Goal: Information Seeking & Learning: Learn about a topic

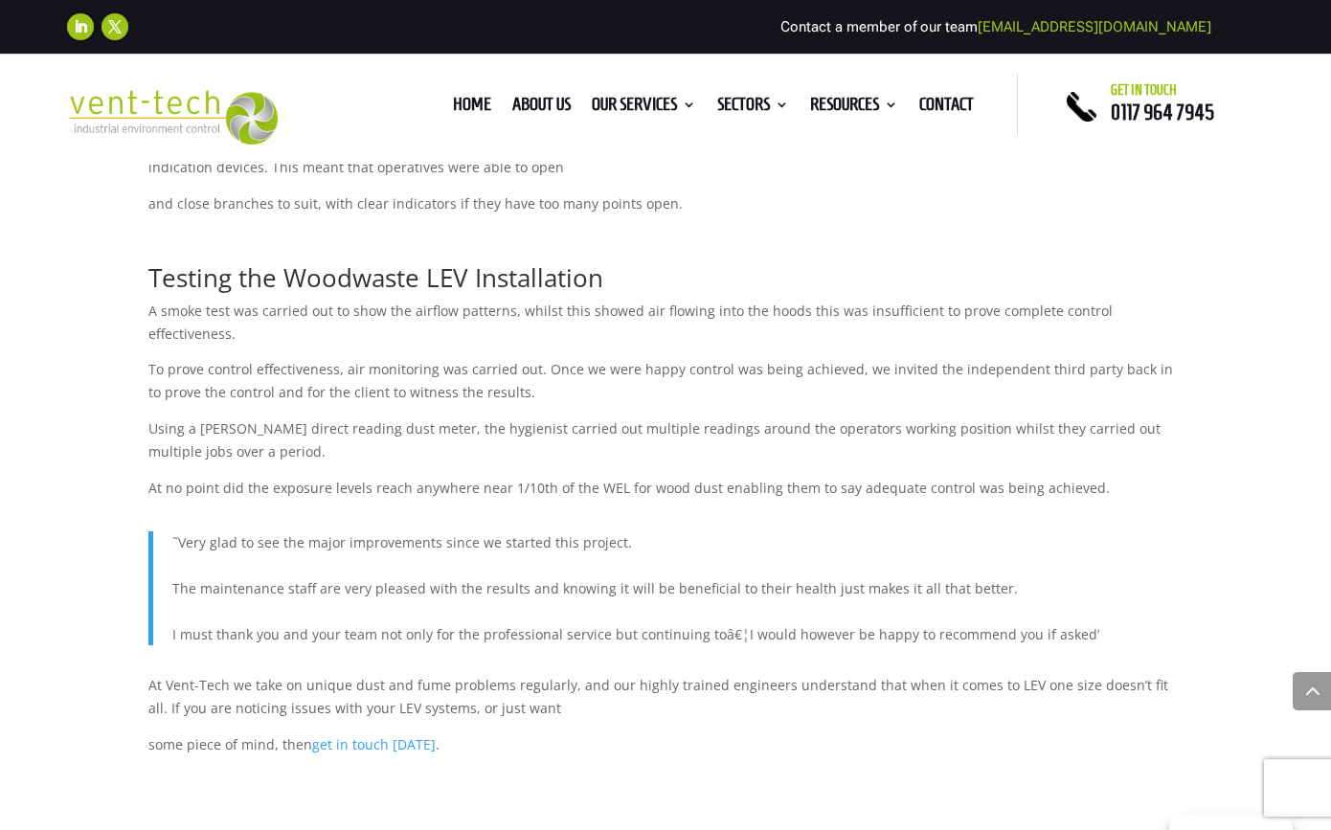
scroll to position [2420, 0]
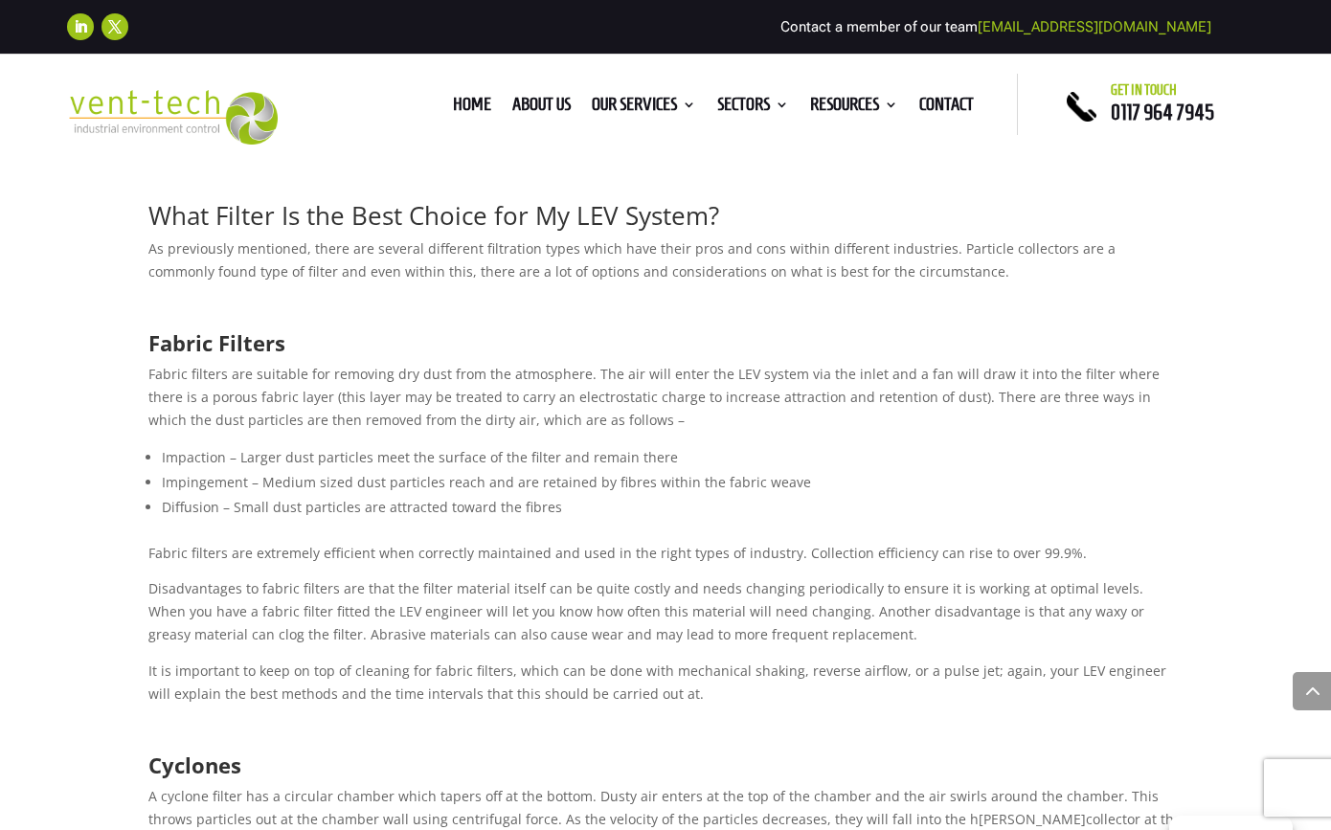
scroll to position [1394, 0]
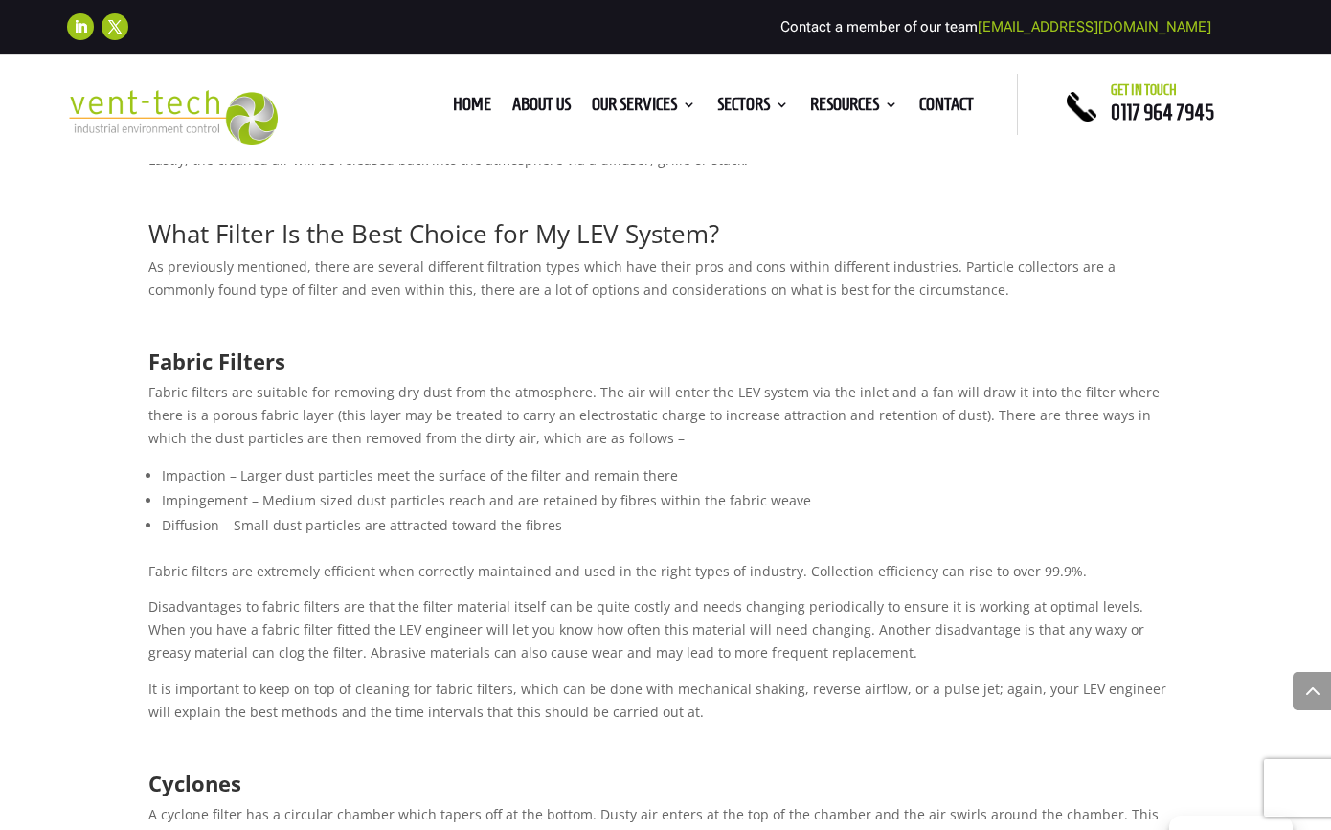
drag, startPoint x: 193, startPoint y: 231, endPoint x: 722, endPoint y: 228, distance: 528.5
click at [722, 228] on h2 "What Filter Is the Best Choice for My LEV System?" at bounding box center [665, 238] width 1034 height 34
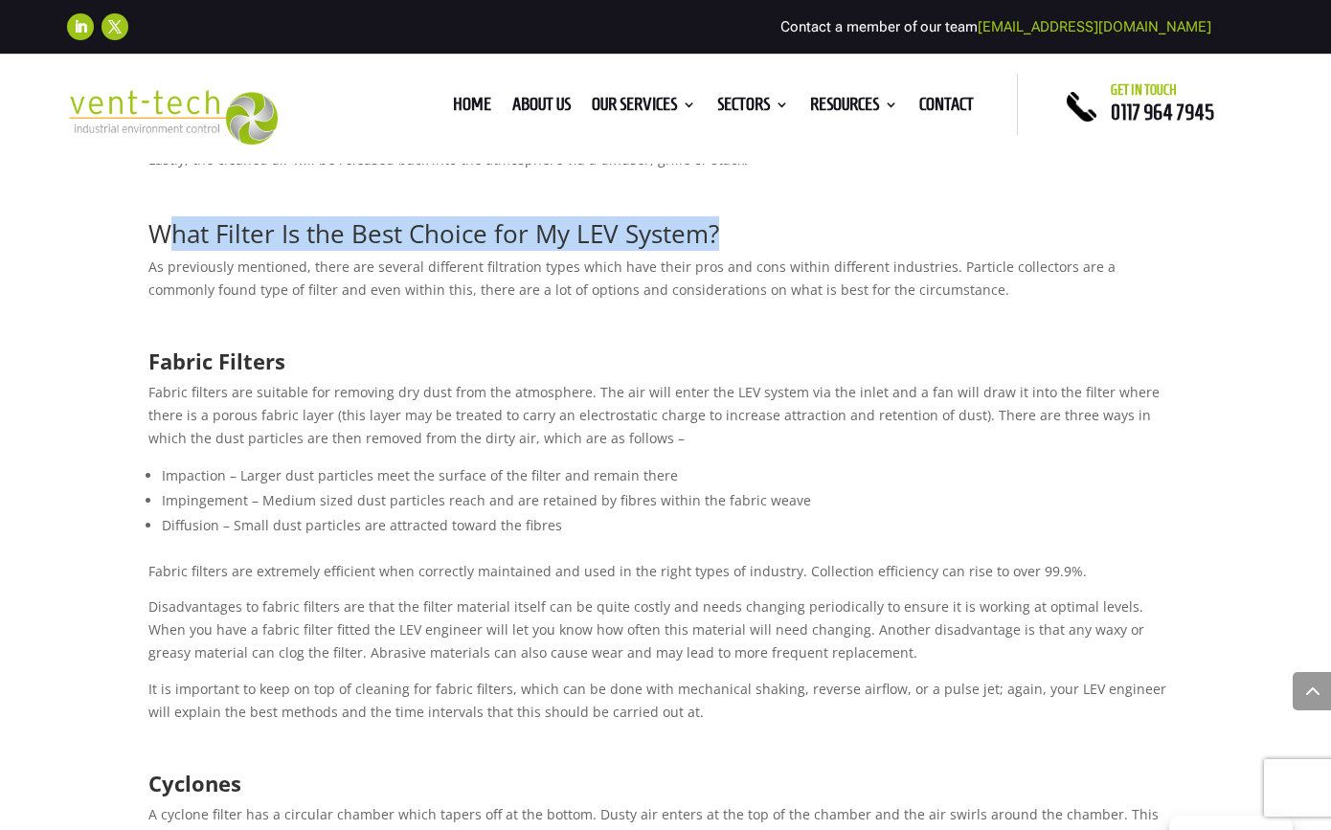
drag, startPoint x: 722, startPoint y: 228, endPoint x: 168, endPoint y: 232, distance: 554.4
click at [168, 232] on h2 "What Filter Is the Best Choice for My LEV System?" at bounding box center [665, 238] width 1034 height 34
copy span "What Filter Is the Best Choice for My LEV System?"
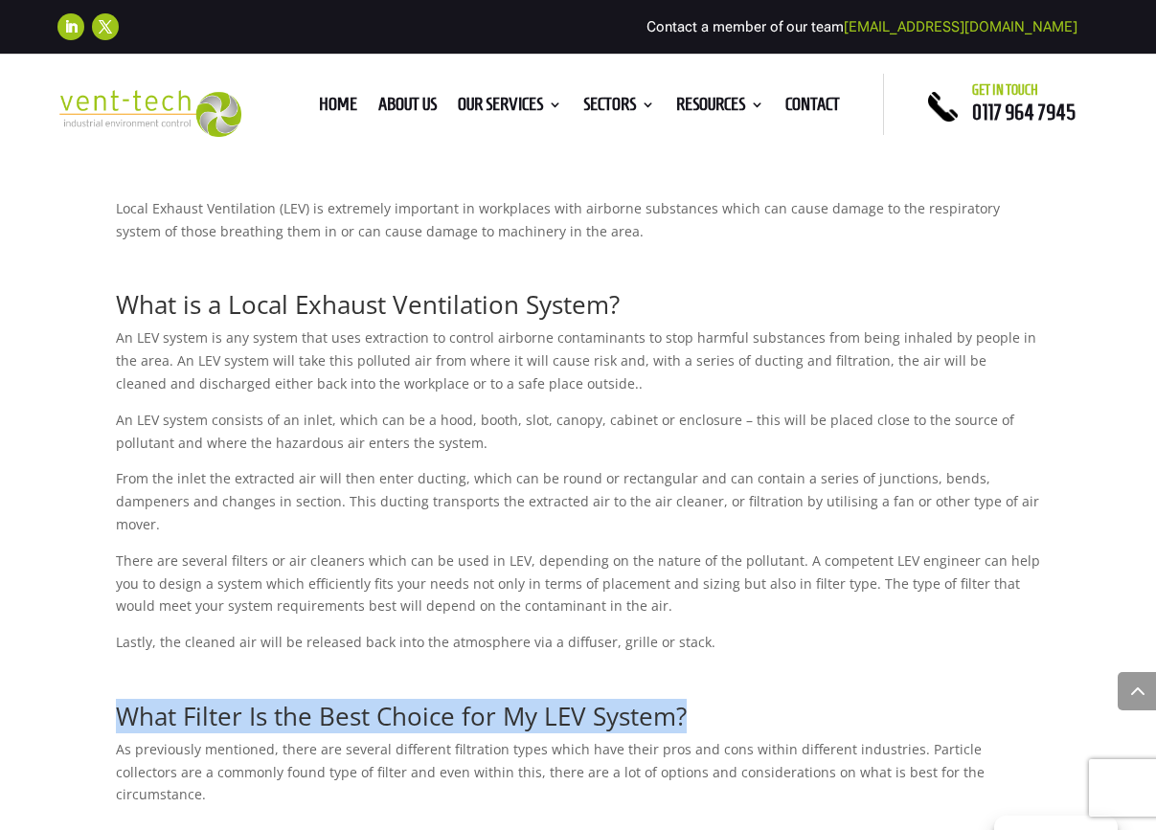
scroll to position [868, 0]
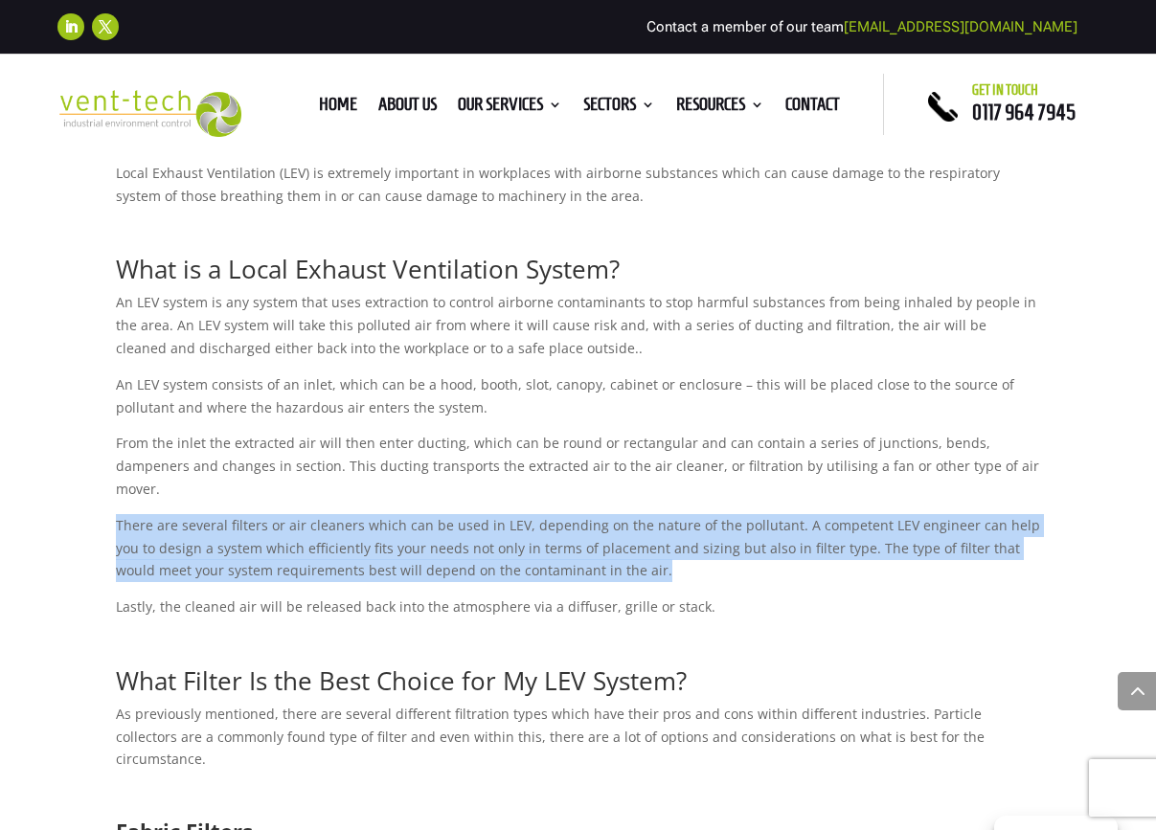
drag, startPoint x: 116, startPoint y: 505, endPoint x: 585, endPoint y: 549, distance: 471.2
click at [585, 549] on p "There are several filters or air cleaners which can be used in LEV, depending o…" at bounding box center [578, 554] width 925 height 81
copy span "There are several filters or air cleaners which can be used in LEV, depending o…"
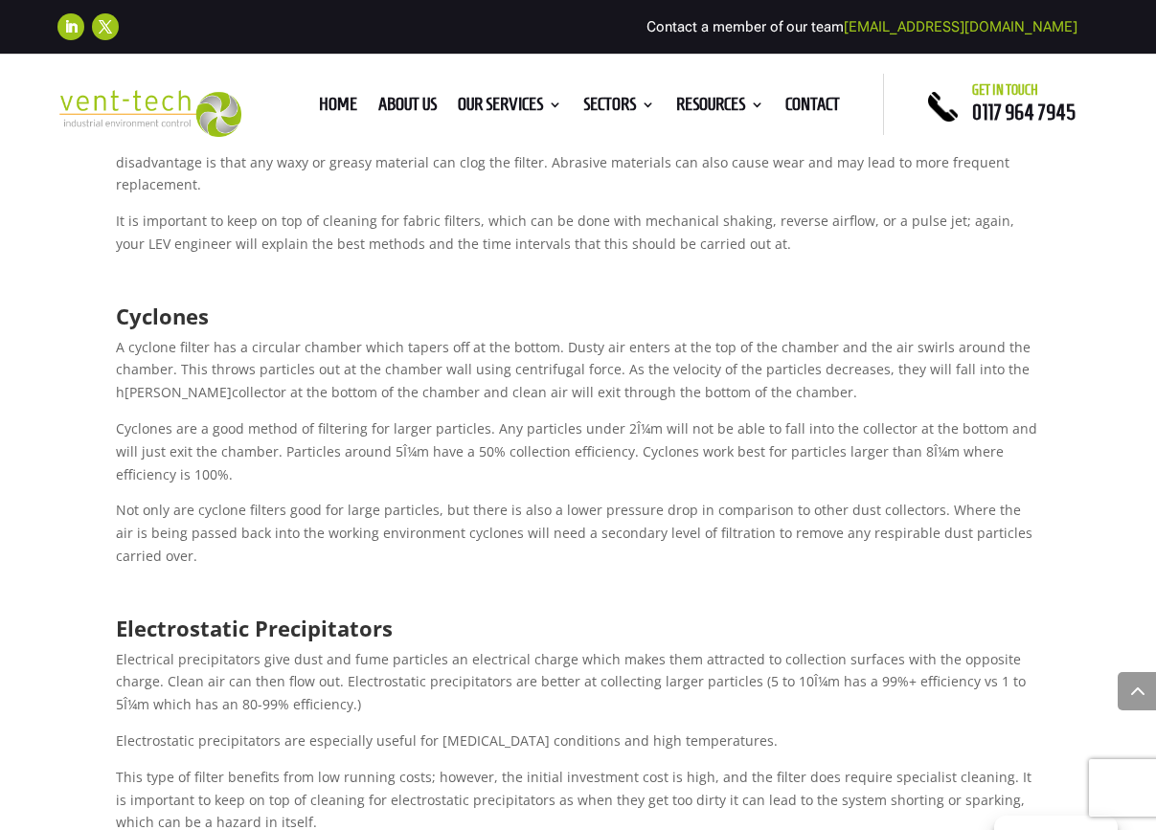
scroll to position [1855, 0]
click at [359, 335] on span "A cyclone filter has a circular chamber which tapers off at the bottom. Dusty a…" at bounding box center [573, 367] width 914 height 64
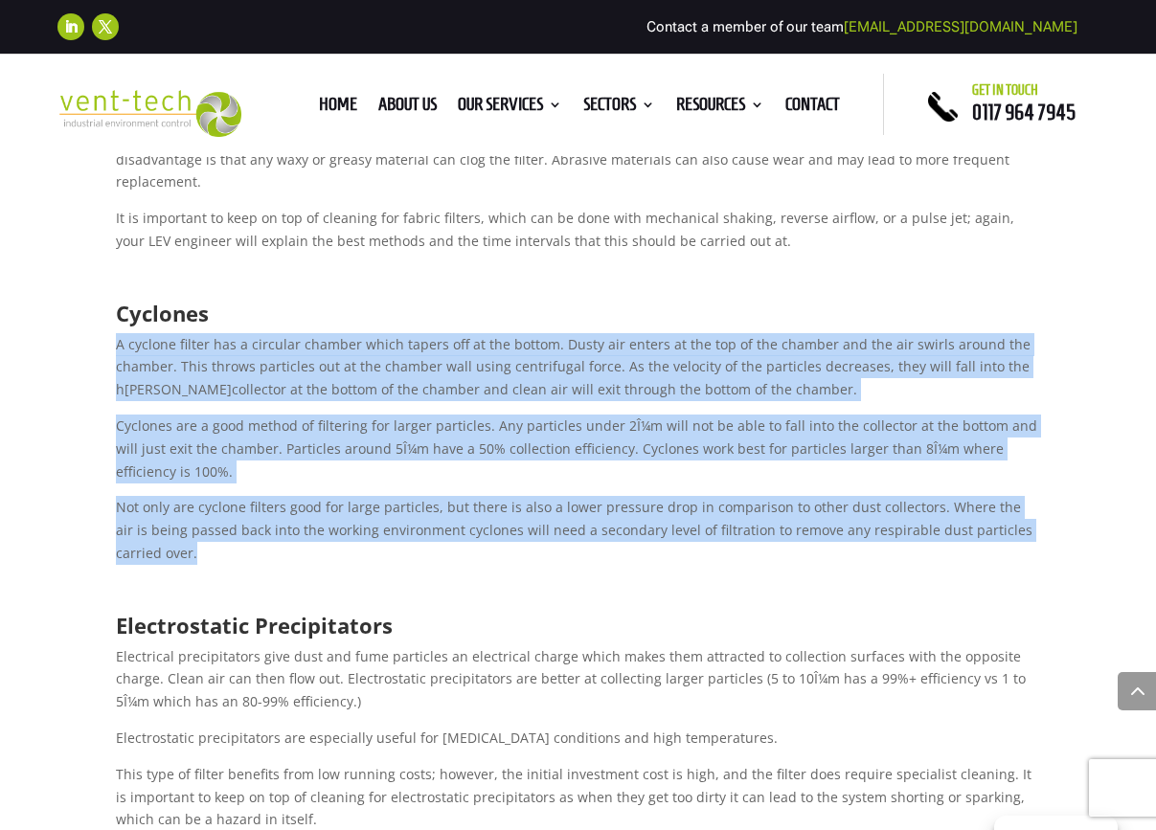
drag, startPoint x: 116, startPoint y: 253, endPoint x: 393, endPoint y: 451, distance: 340.4
click at [393, 451] on div "Local Exhaust Ventilation (LEV) is extremely important in workplaces with airbo…" at bounding box center [578, 402] width 925 height 2452
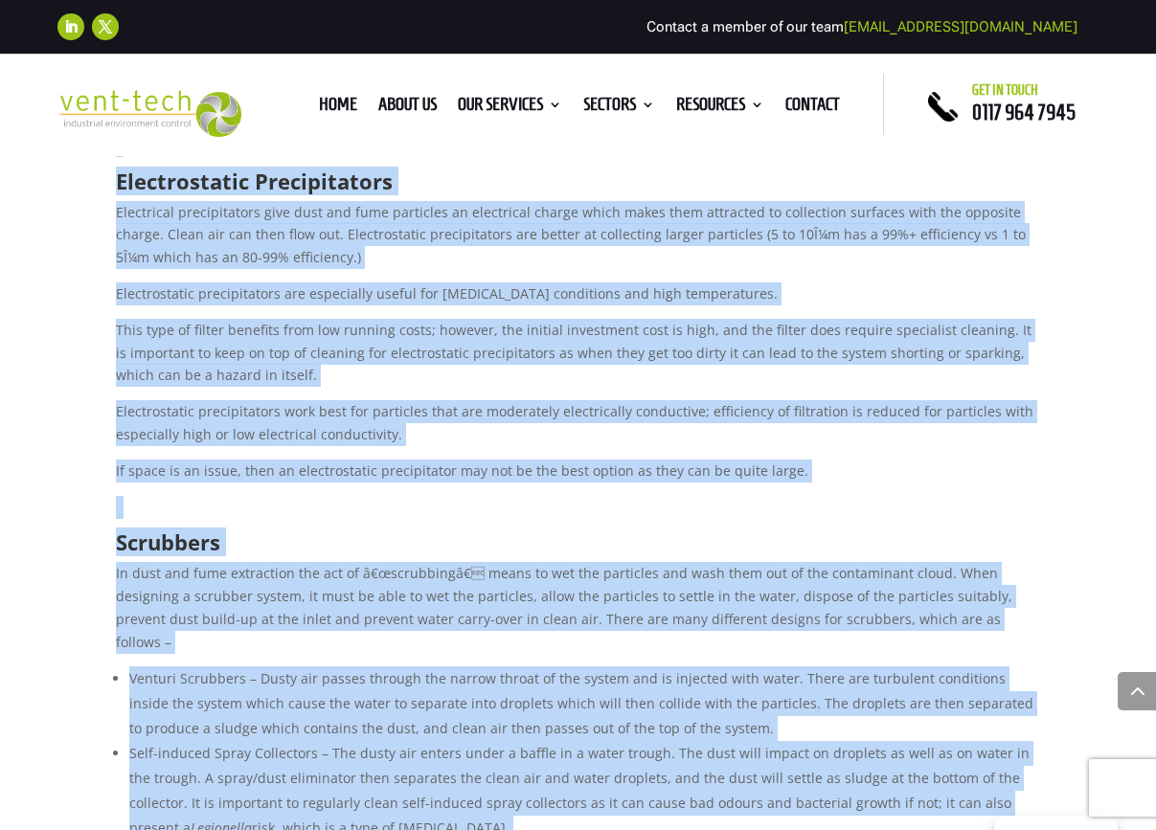
scroll to position [2741, 0]
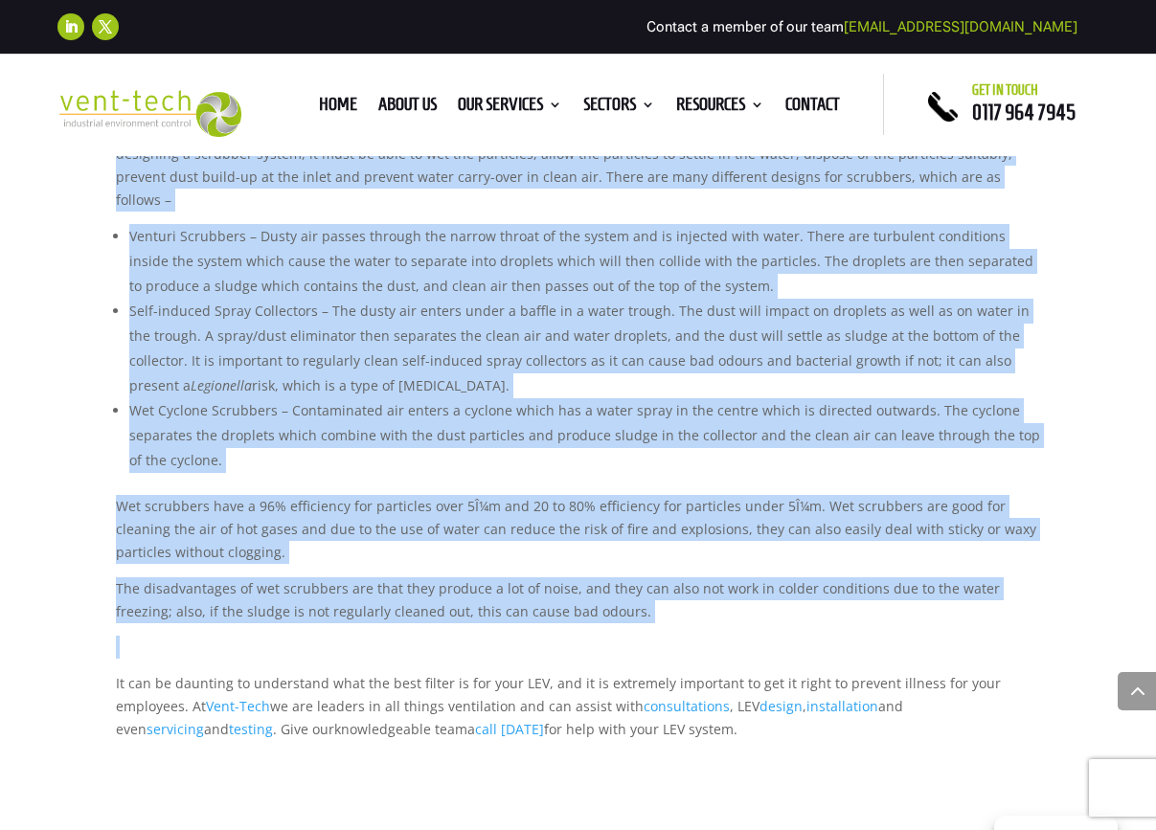
copy div "A cyclone filter has a circular chamber which tapers off at the bottom. Dusty a…"
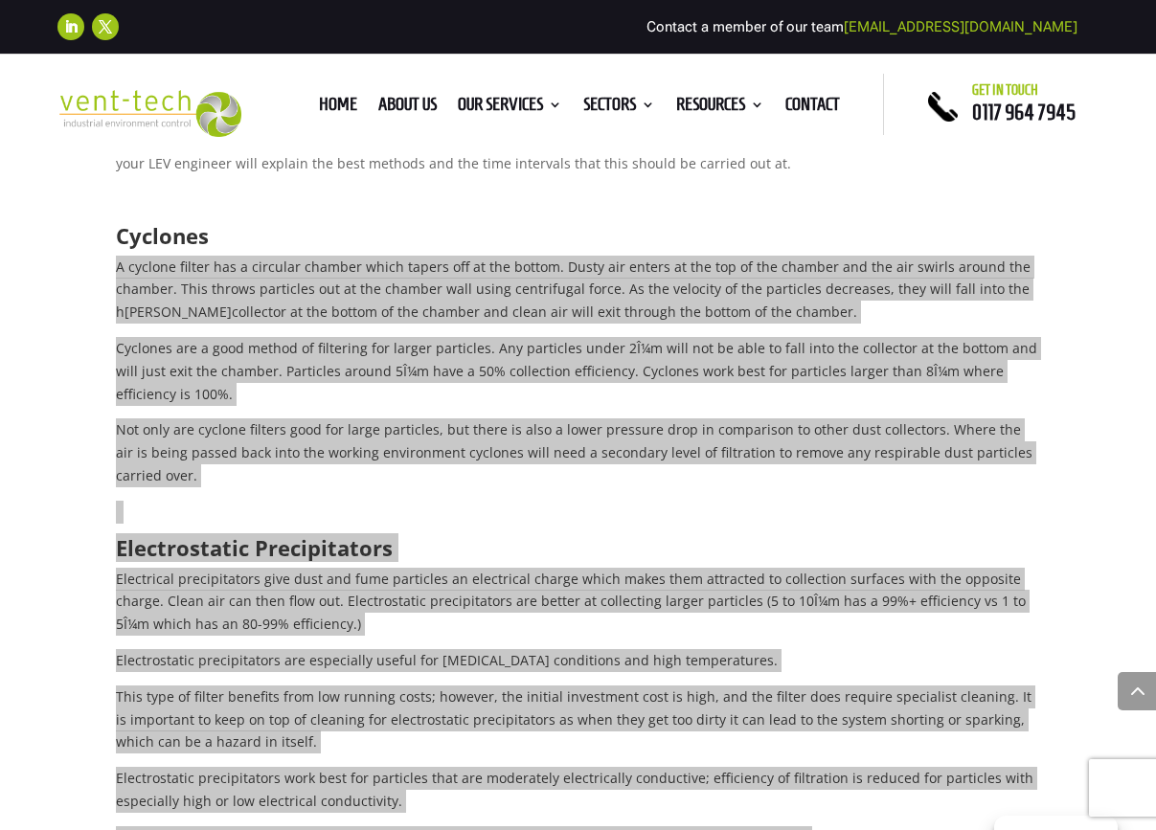
scroll to position [1917, 0]
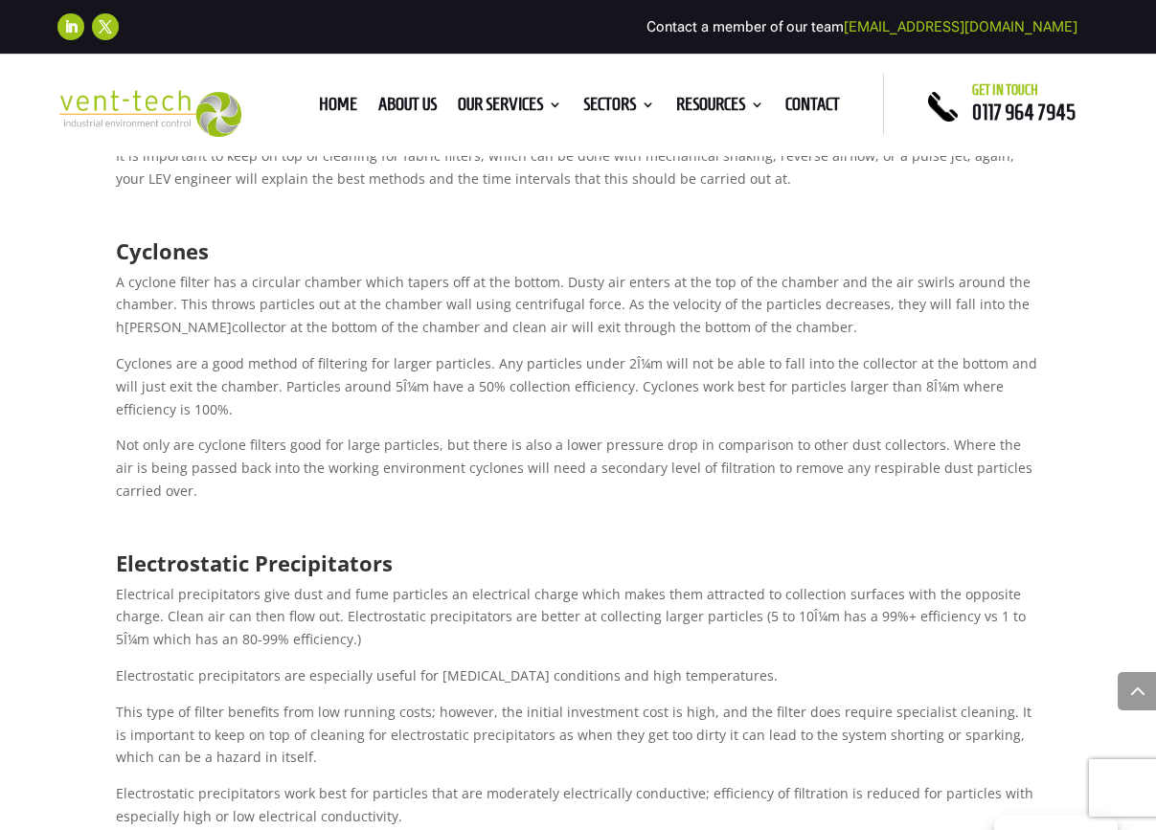
click at [489, 354] on span "Cyclones are a good method of filtering for larger particles. Any particles und…" at bounding box center [576, 386] width 921 height 64
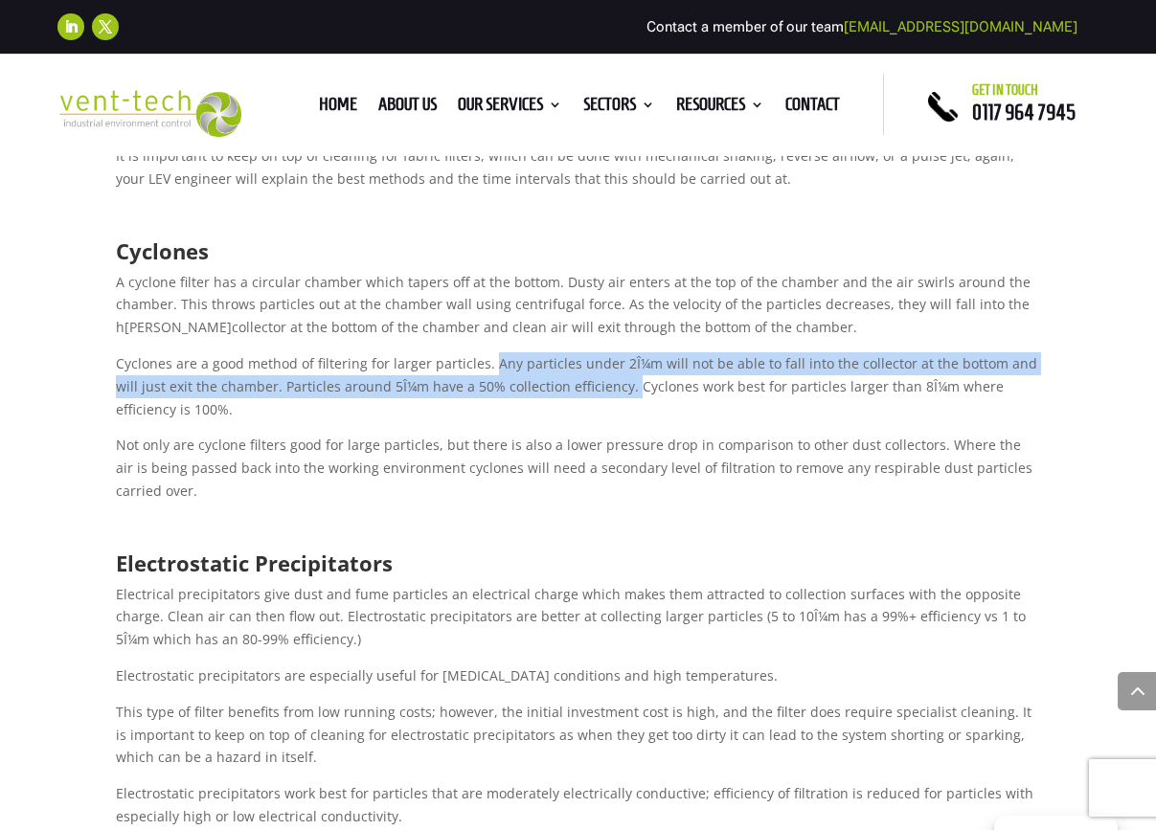
drag, startPoint x: 486, startPoint y: 273, endPoint x: 598, endPoint y: 298, distance: 114.8
click at [598, 354] on span "Cyclones are a good method of filtering for larger particles. Any particles und…" at bounding box center [576, 386] width 921 height 64
copy span "Any particles under 2Î¼m will not be able to fall into the collector at the bot…"
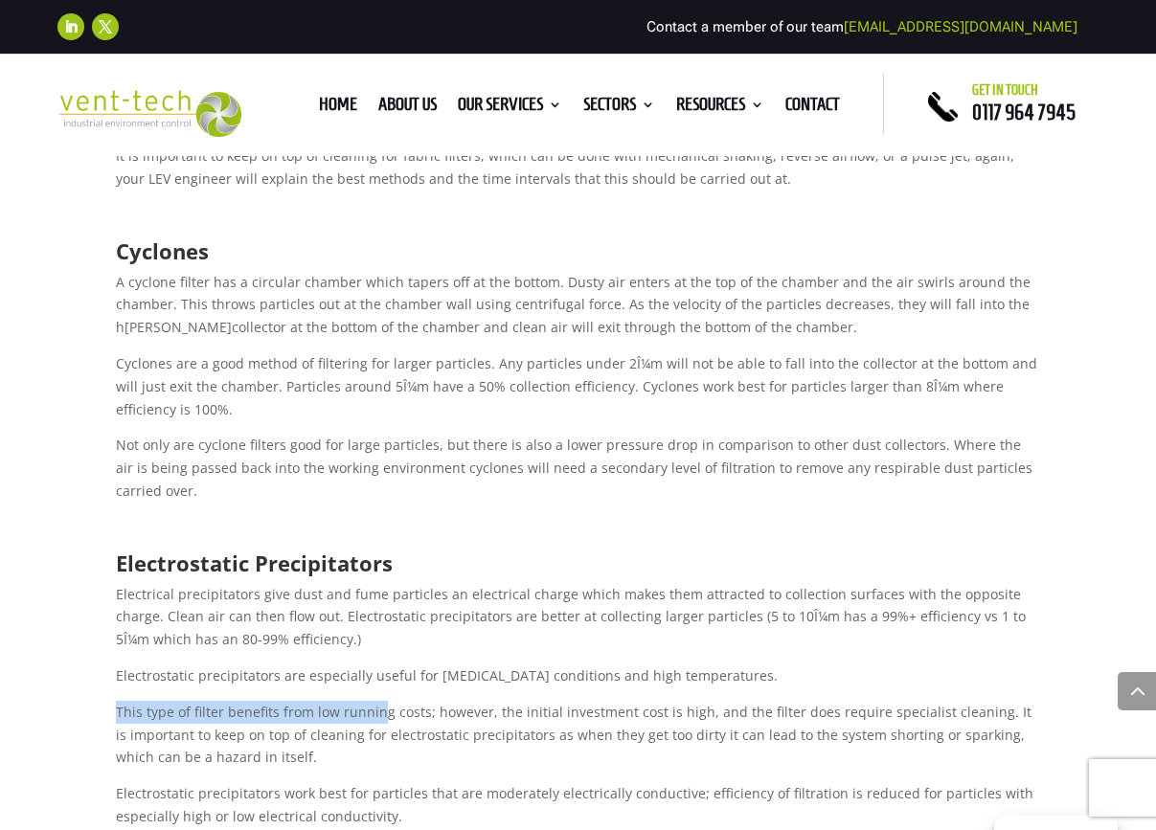
drag, startPoint x: 114, startPoint y: 623, endPoint x: 378, endPoint y: 626, distance: 264.3
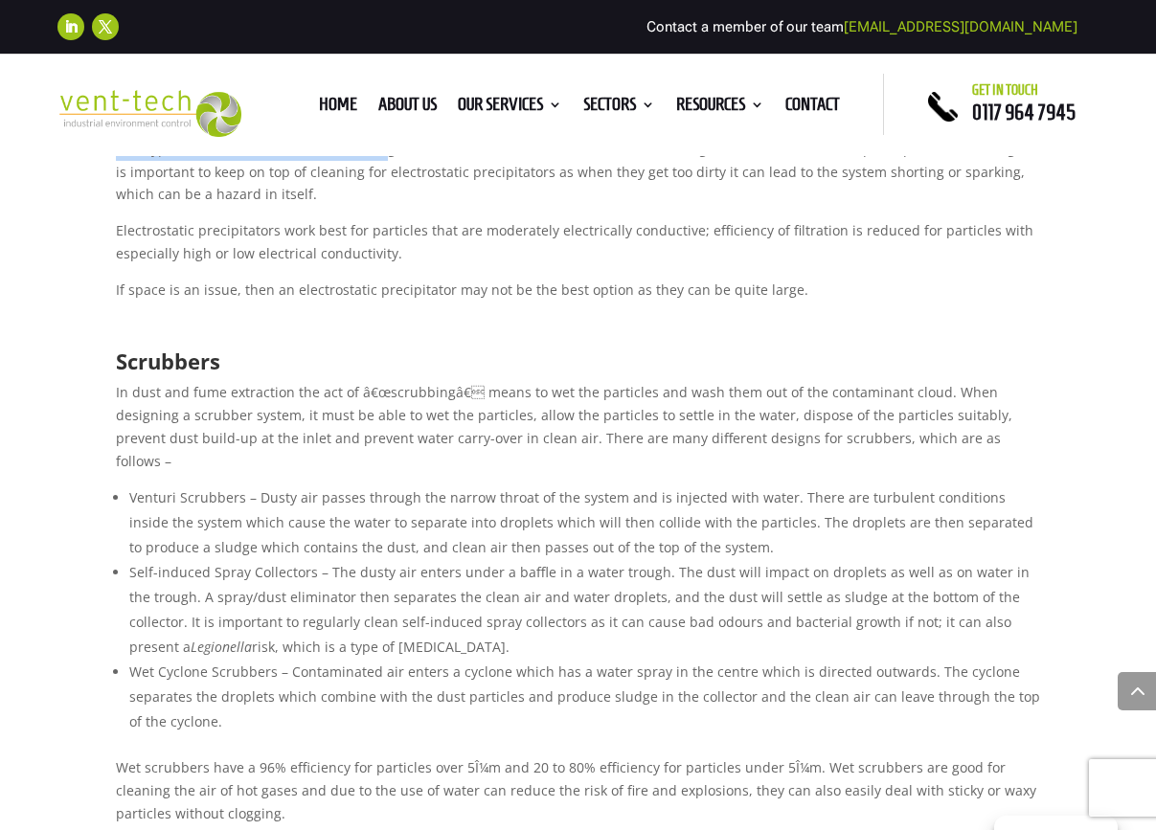
scroll to position [2502, 0]
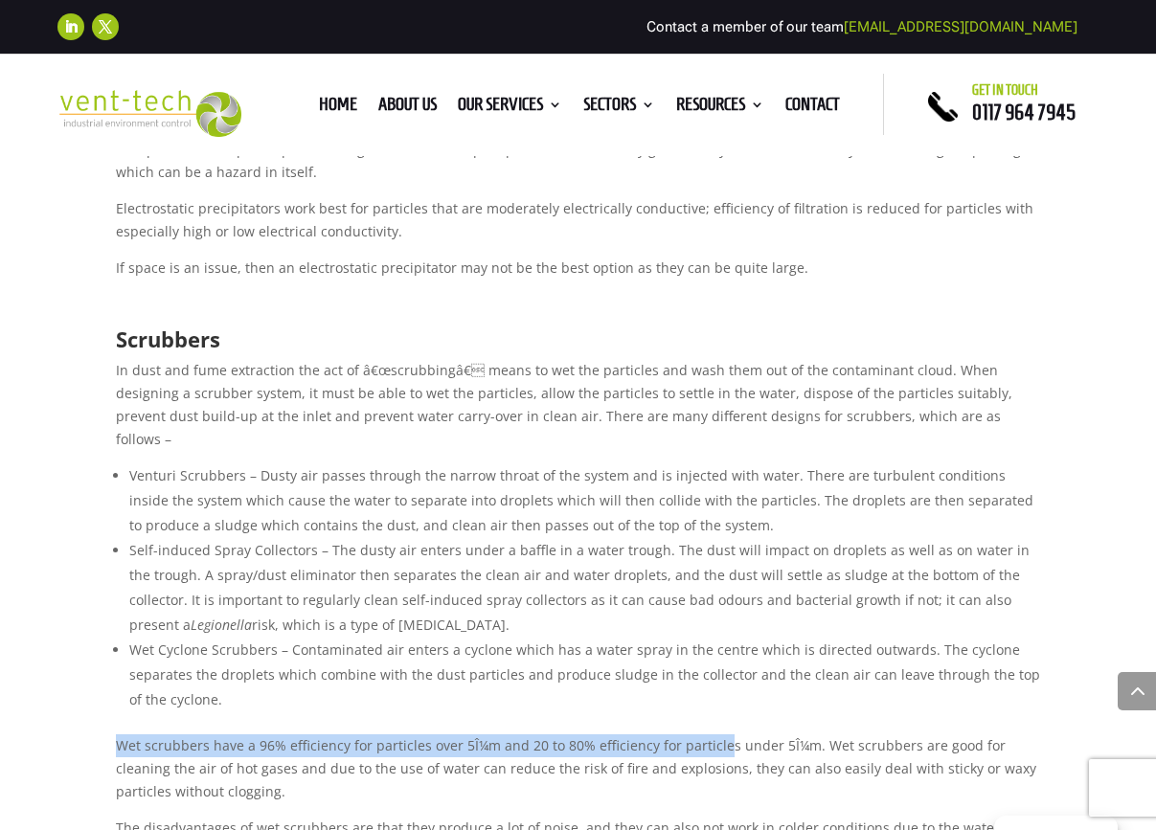
drag, startPoint x: 117, startPoint y: 635, endPoint x: 714, endPoint y: 637, distance: 597.5
click at [714, 736] on span "Wet scrubbers have a 96% efficiency for particles over 5Î¼m and 20 to 80% effic…" at bounding box center [576, 768] width 920 height 64
copy span "Wet scrubbers have a 96% efficiency for particles over 5Î¼m and 20 to 80% effic…"
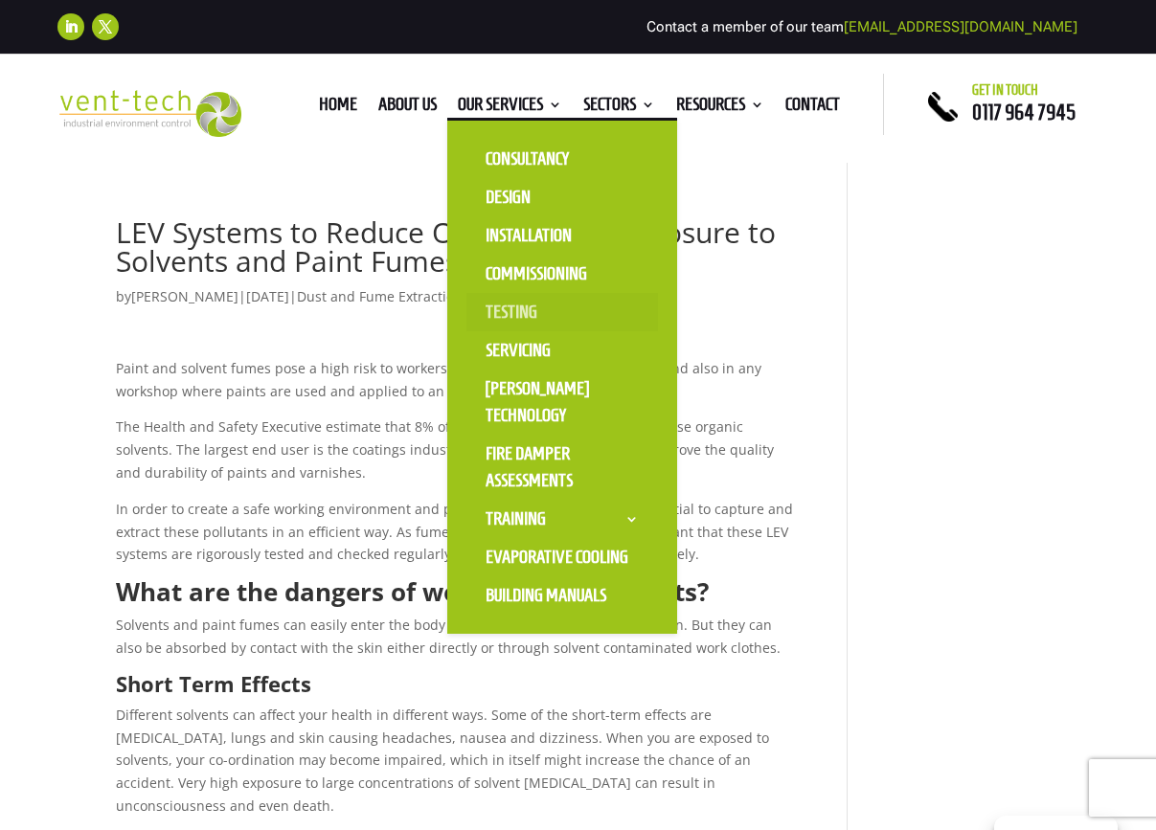
click at [507, 319] on link "Testing" at bounding box center [561, 312] width 191 height 38
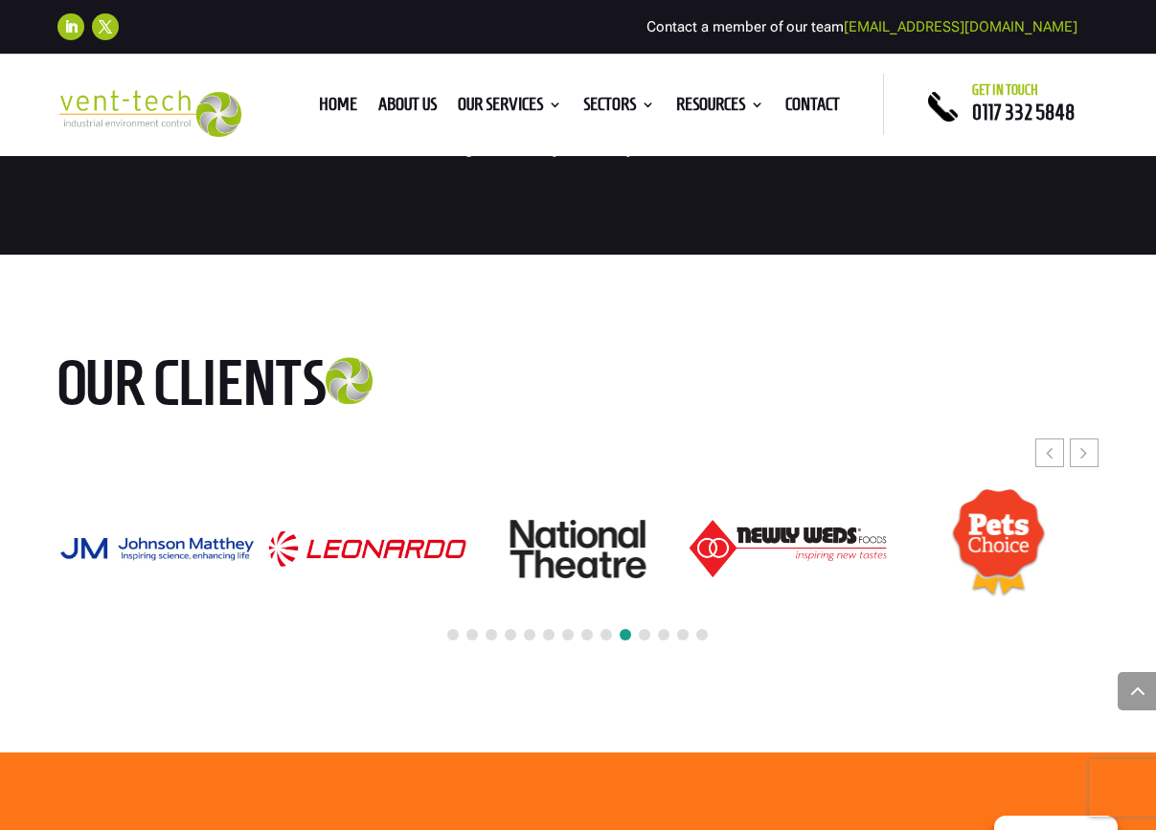
click at [120, 107] on img at bounding box center [148, 113] width 183 height 47
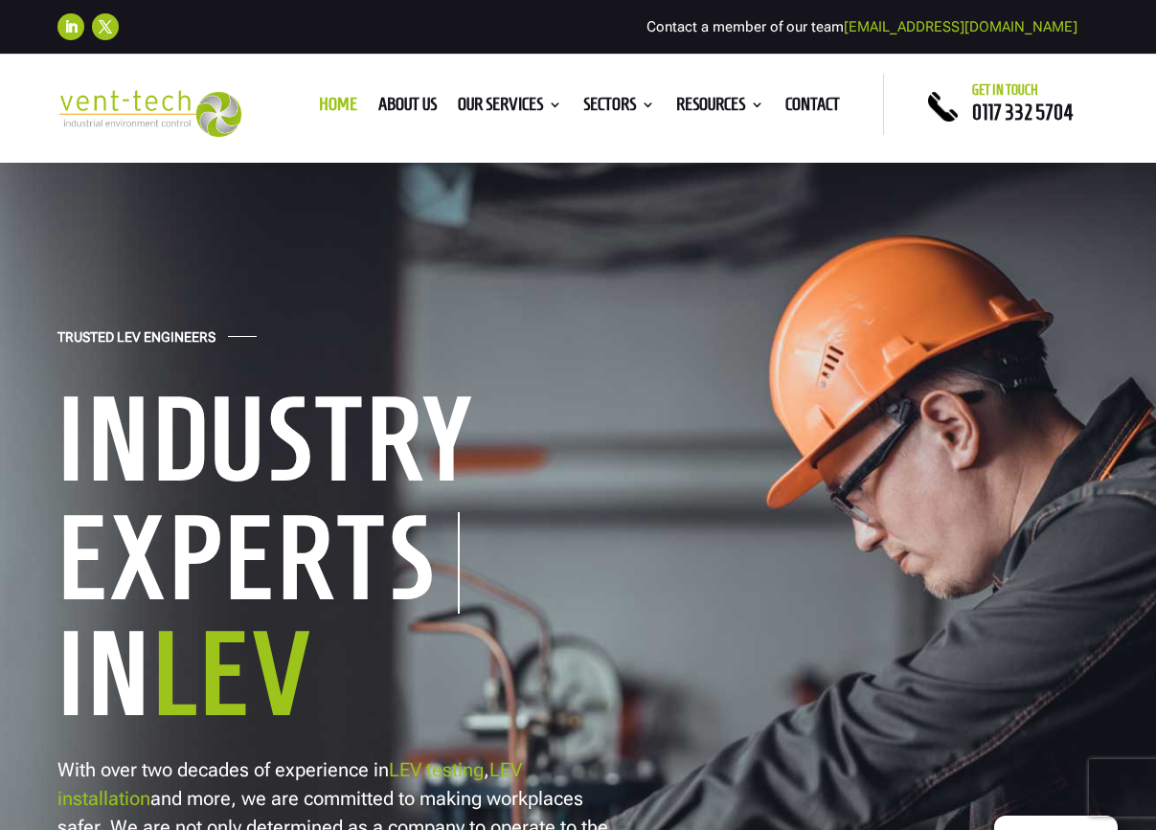
click at [1010, 106] on span "0117 332 5704" at bounding box center [1022, 112] width 101 height 23
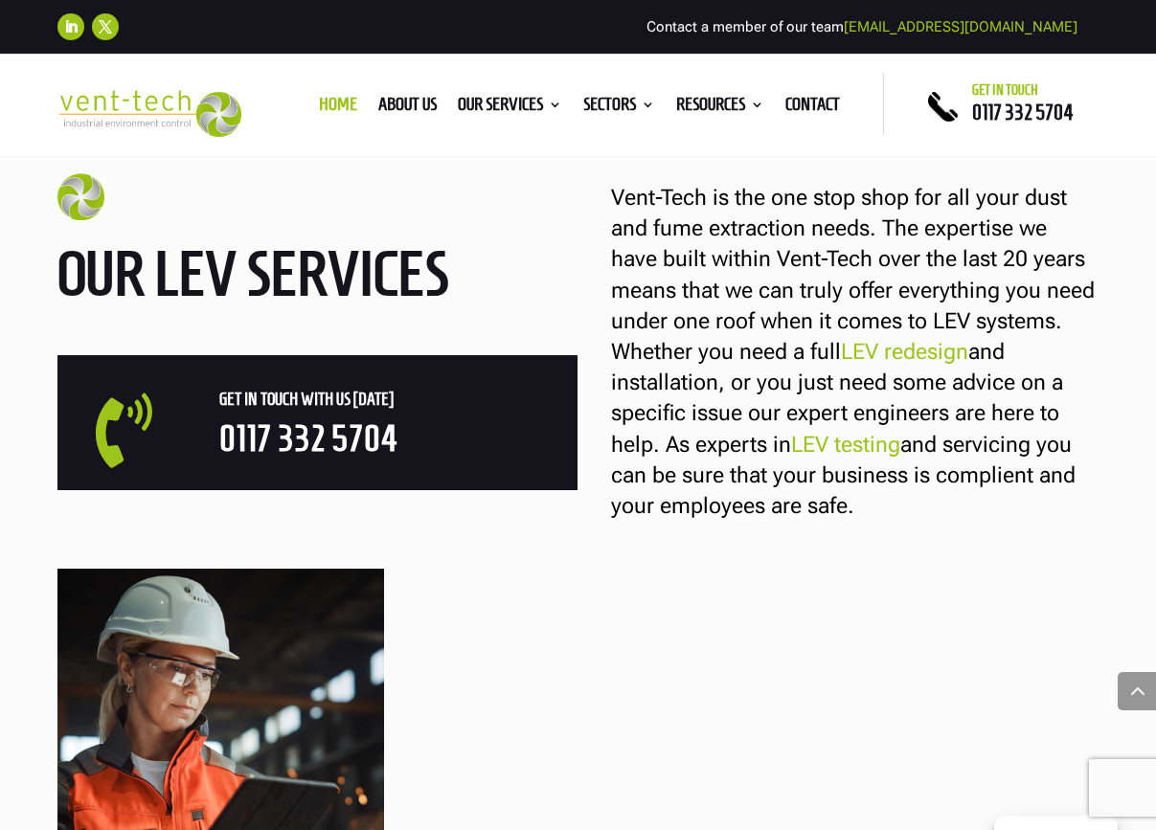
scroll to position [1171, 0]
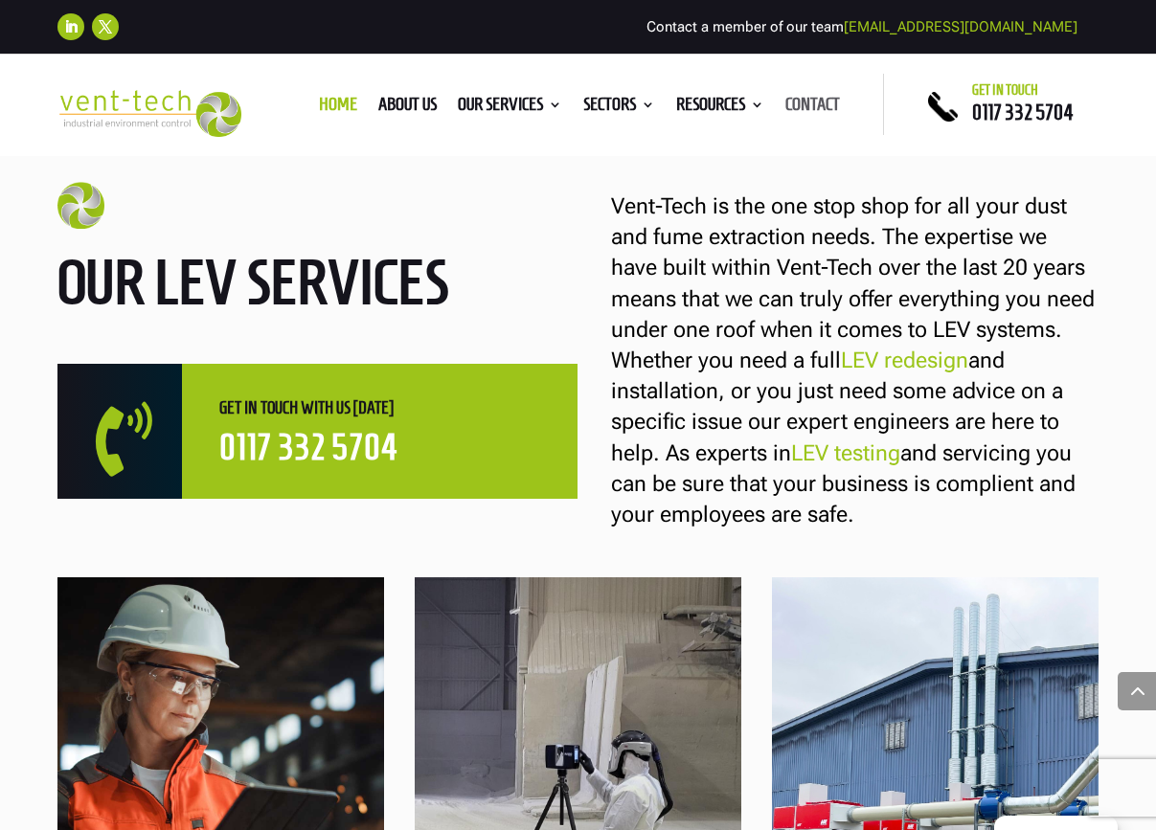
click at [813, 101] on link "Contact" at bounding box center [812, 108] width 55 height 21
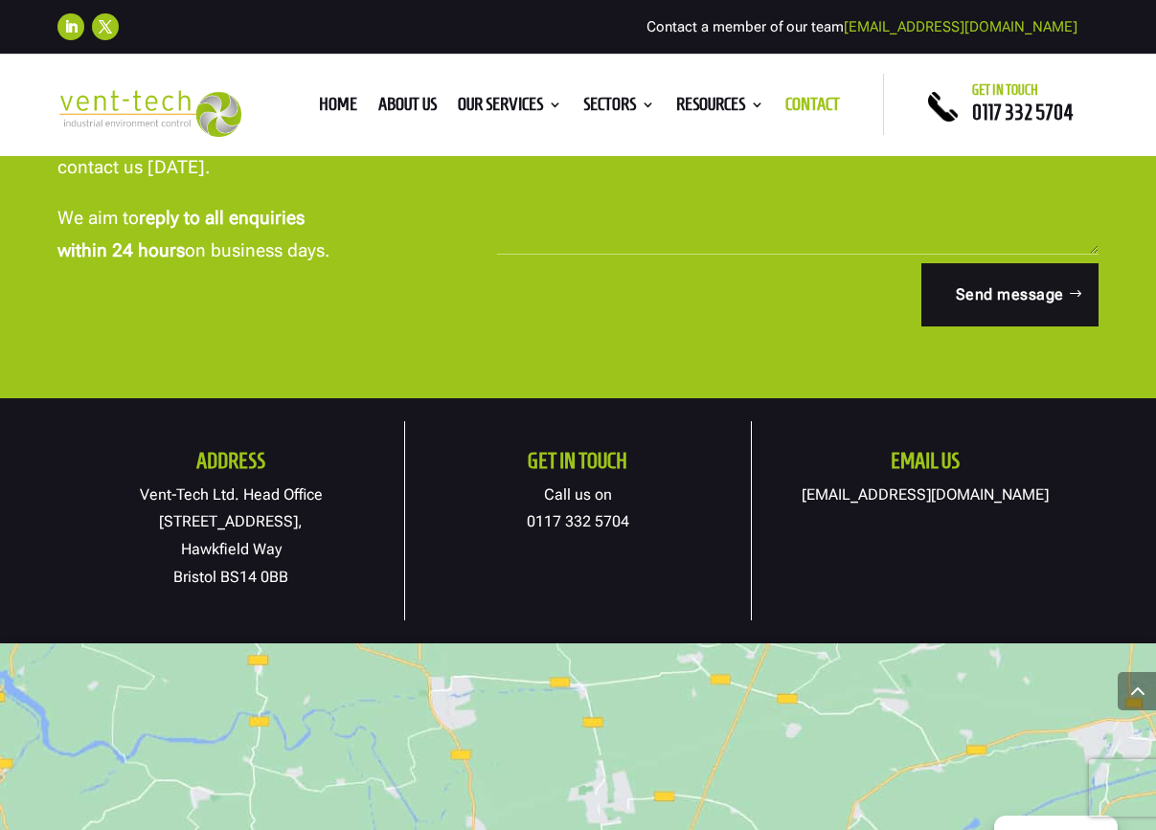
scroll to position [852, 0]
